Goal: Subscribe to service/newsletter

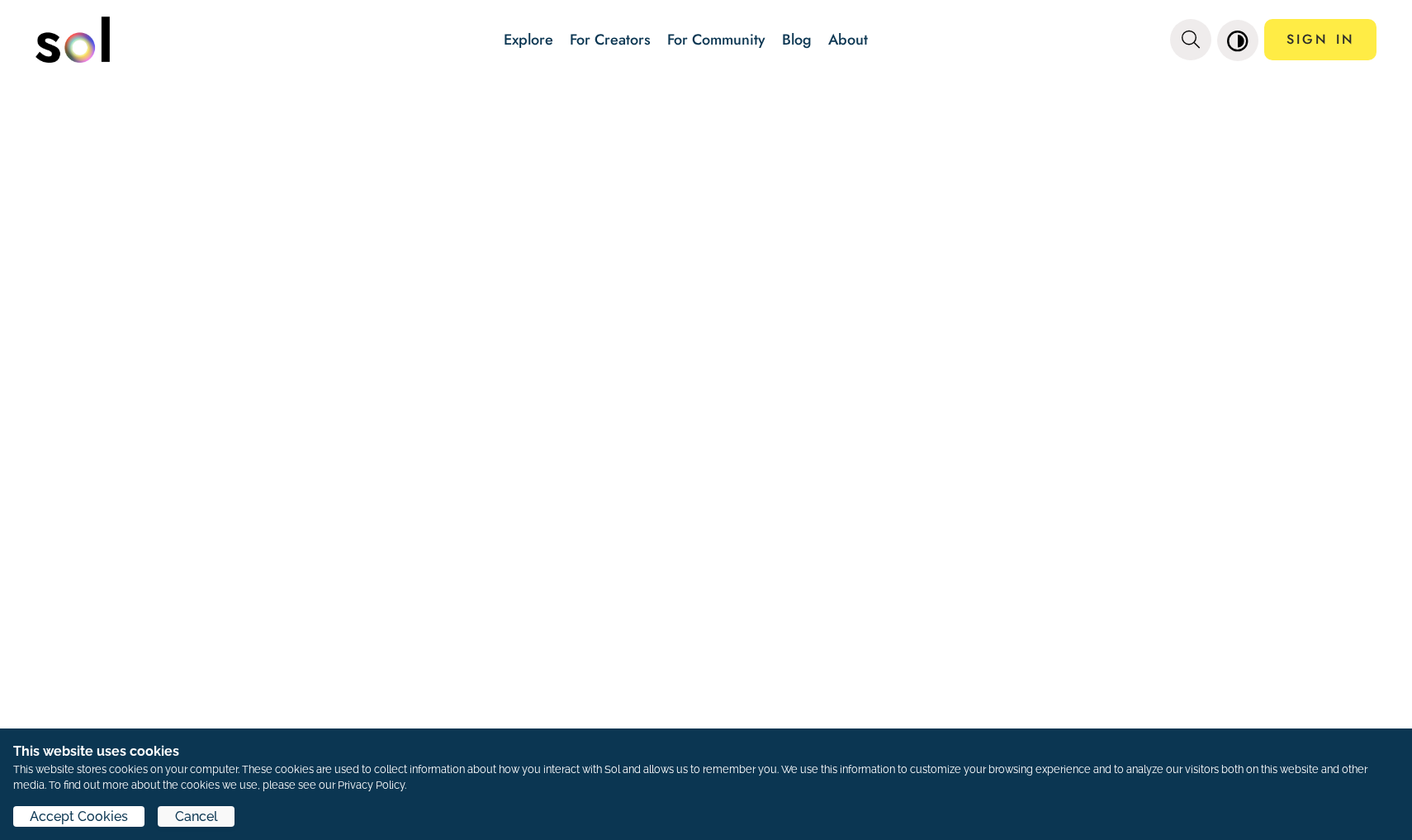
click at [204, 816] on span "Cancel" at bounding box center [197, 817] width 43 height 20
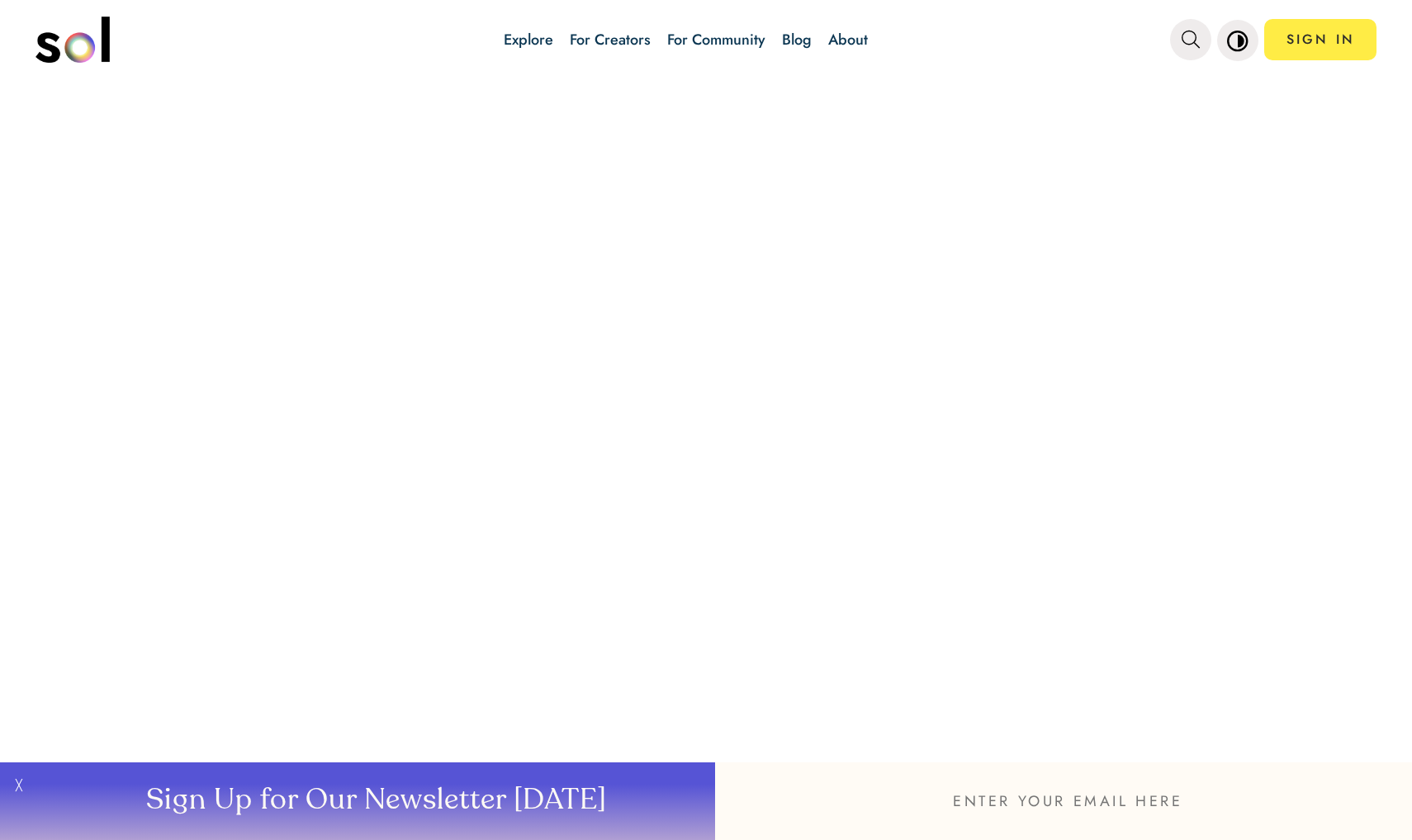
click at [956, 803] on input "email" at bounding box center [1064, 800] width 697 height 78
click at [975, 797] on input "email" at bounding box center [1064, 800] width 697 height 78
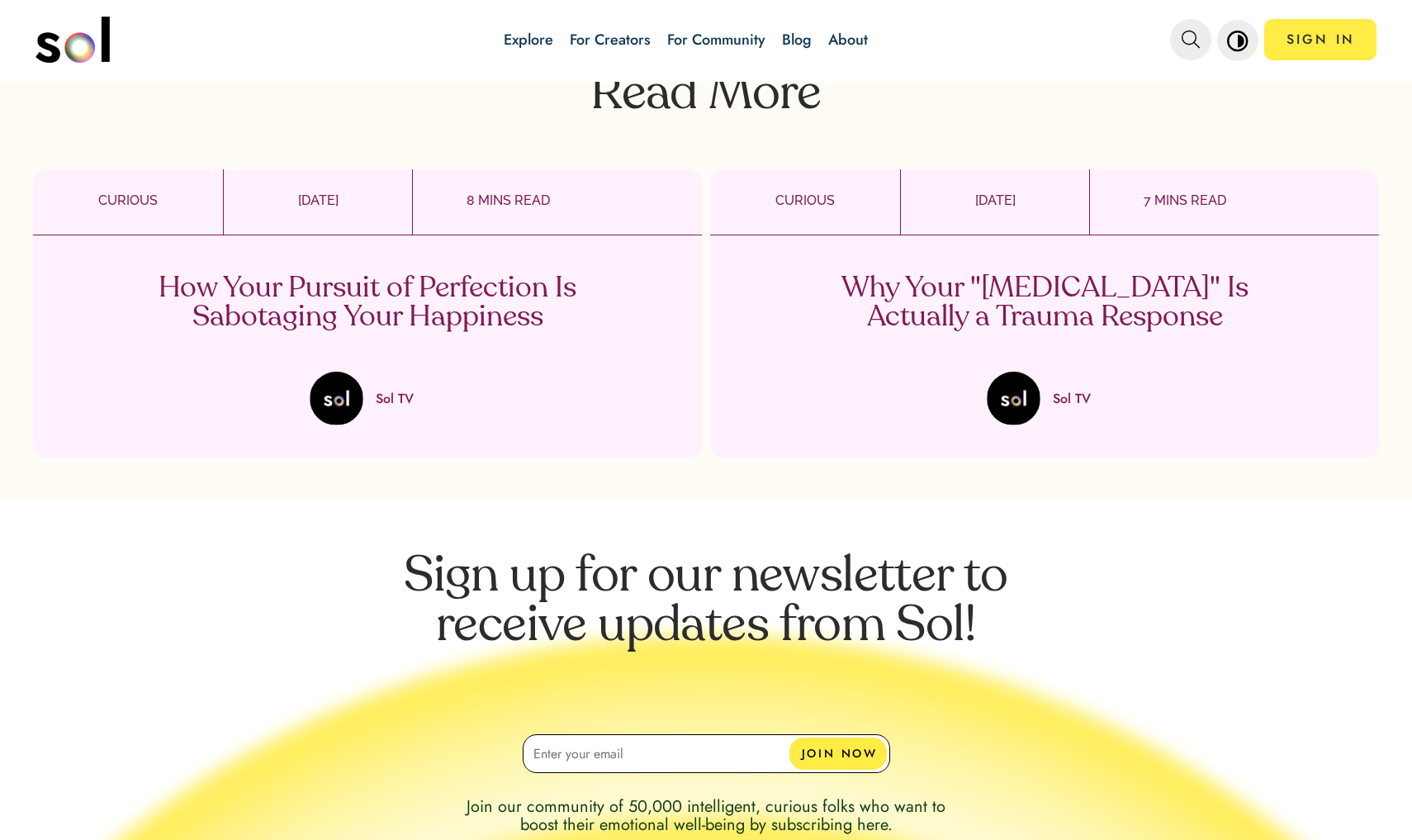
scroll to position [2517, 0]
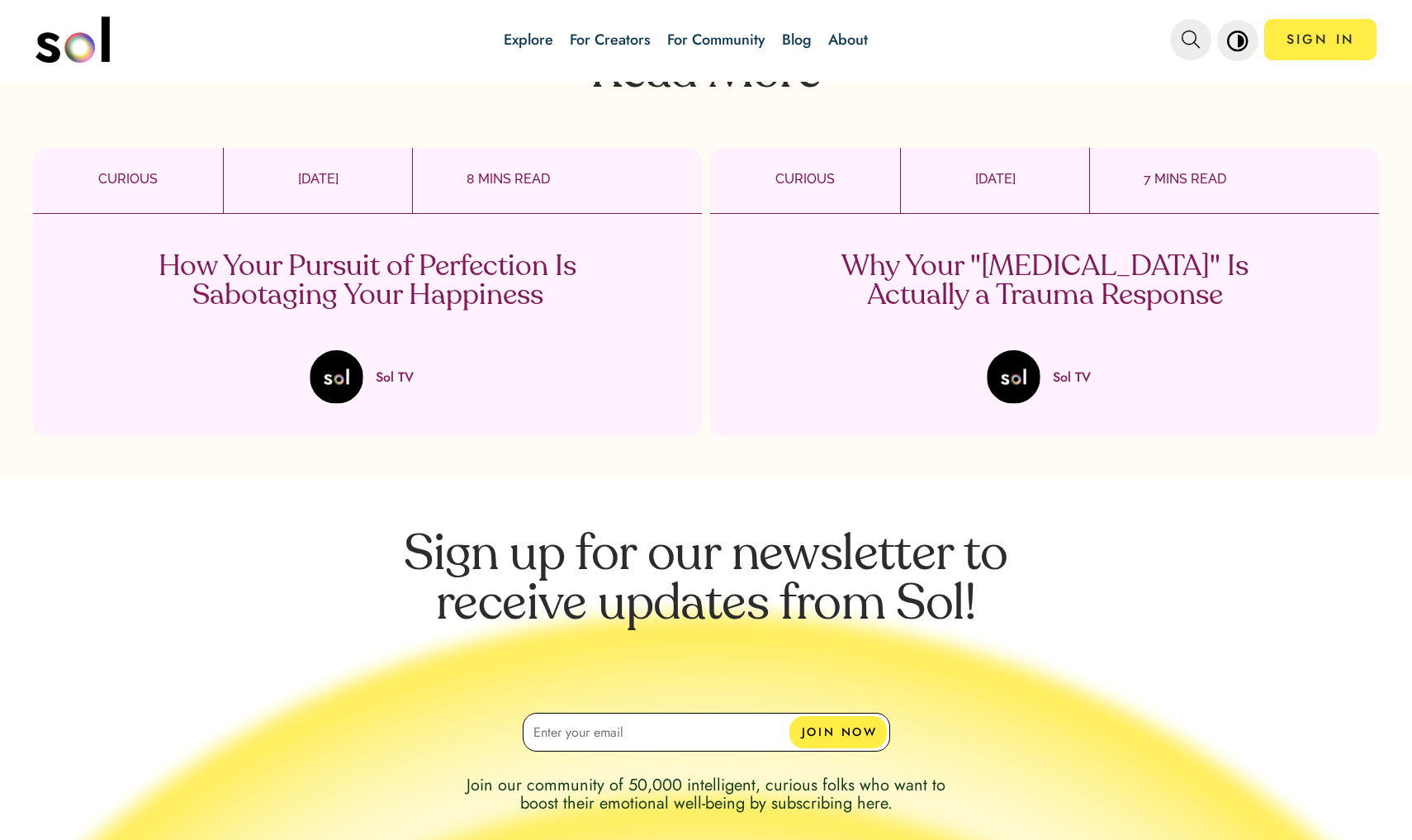
click at [1191, 170] on p "7 MINS READ" at bounding box center [1184, 179] width 190 height 20
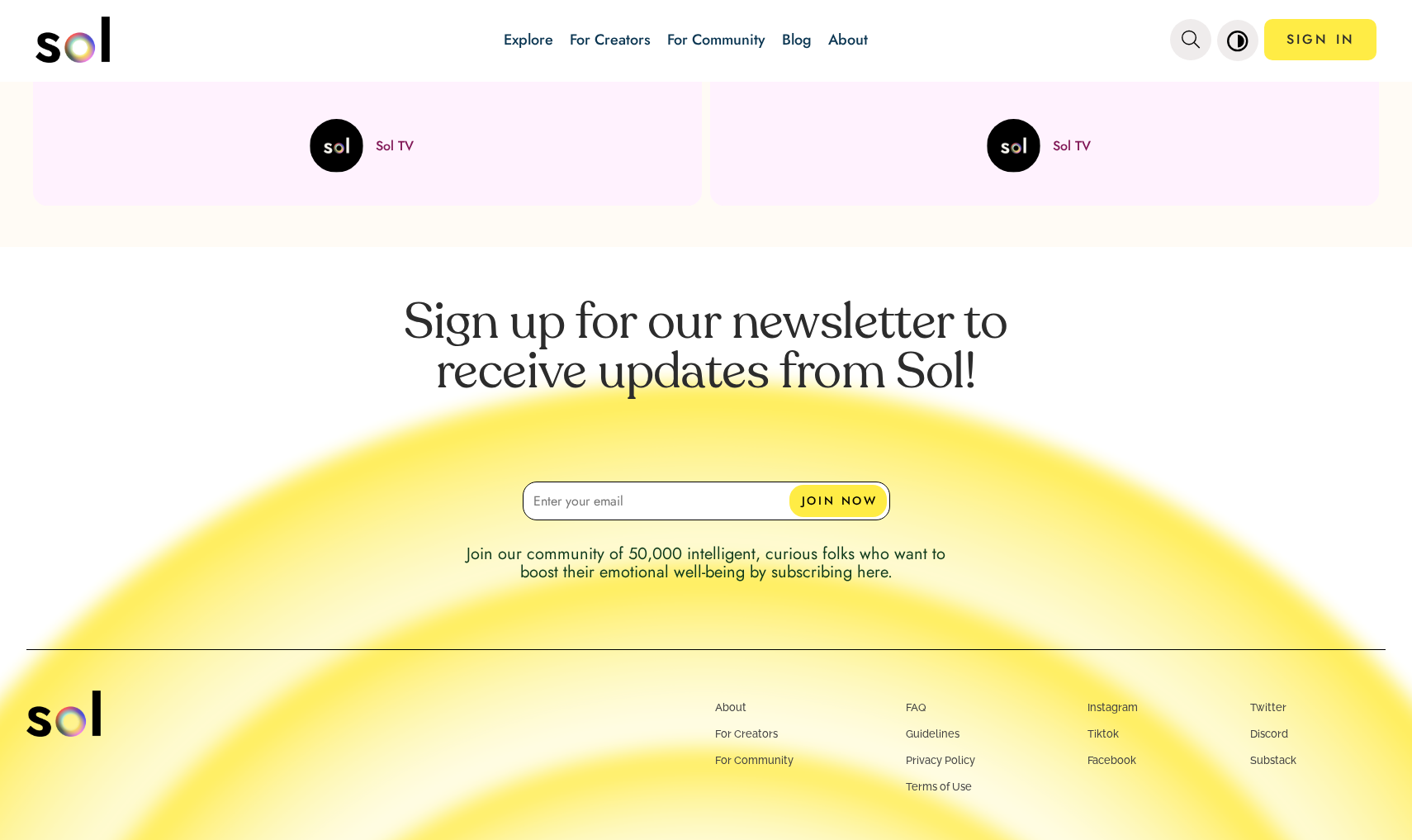
scroll to position [4082, 0]
click at [544, 480] on input at bounding box center [706, 500] width 367 height 39
type input "[EMAIL_ADDRESS][DOMAIN_NAME]"
click at [835, 484] on button "JOIN NOW" at bounding box center [838, 500] width 97 height 32
